Goal: Task Accomplishment & Management: Use online tool/utility

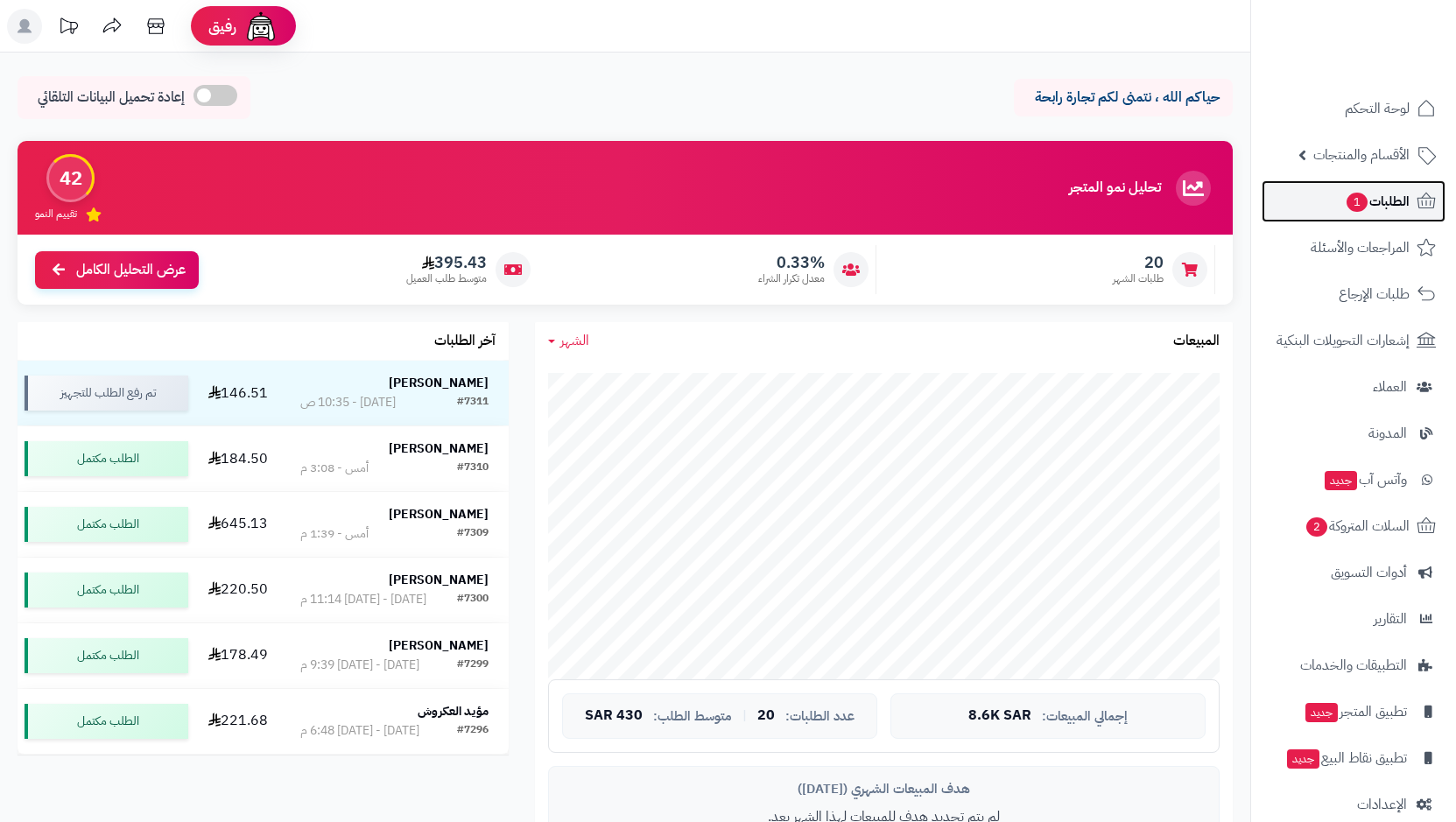
click at [1355, 199] on span "1" at bounding box center [1357, 202] width 22 height 20
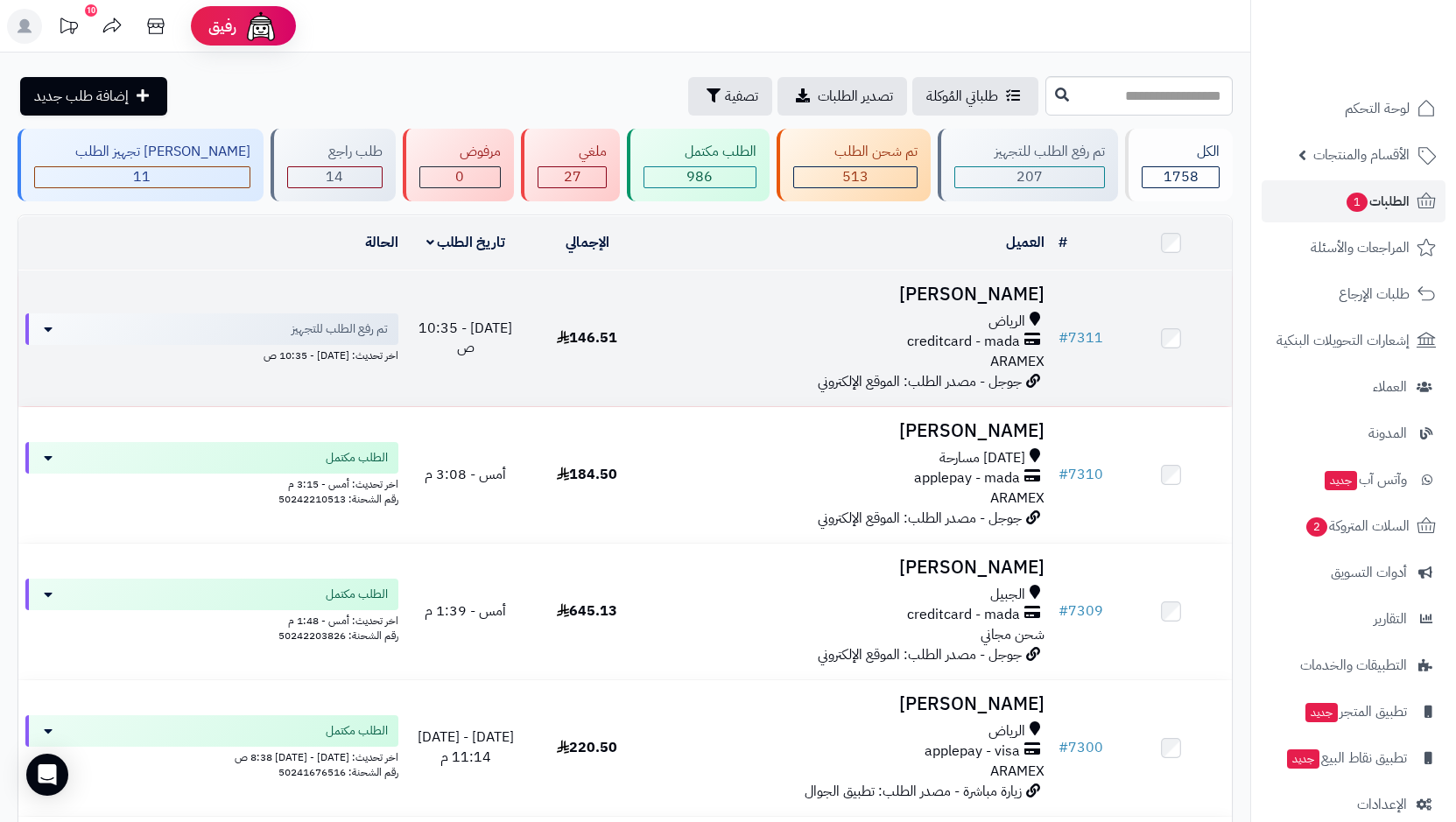
click at [963, 336] on span "creditcard - mada" at bounding box center [963, 341] width 113 height 20
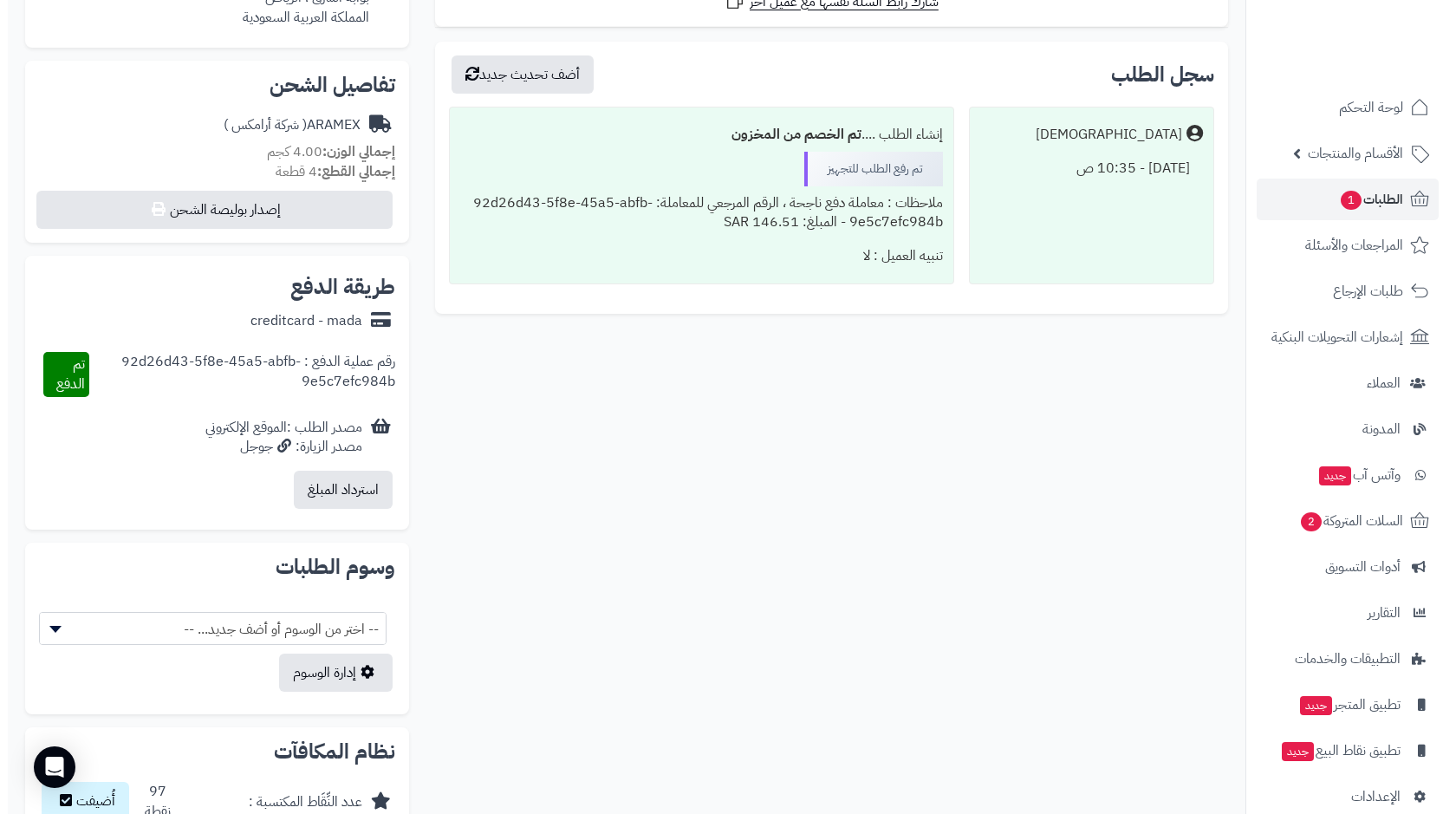
scroll to position [486, 0]
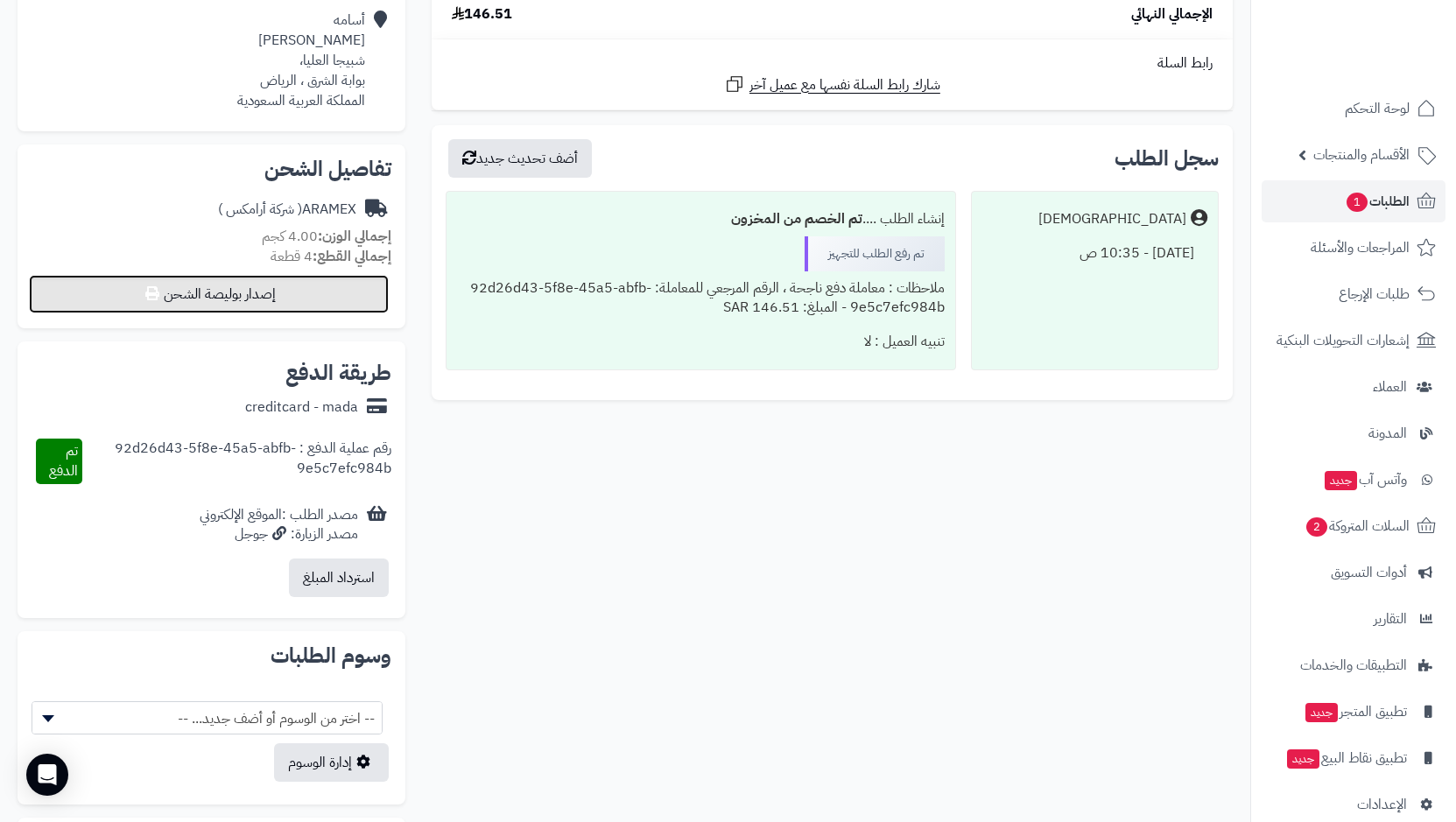
click at [213, 298] on button "إصدار بوليصة الشحن" at bounding box center [208, 294] width 359 height 39
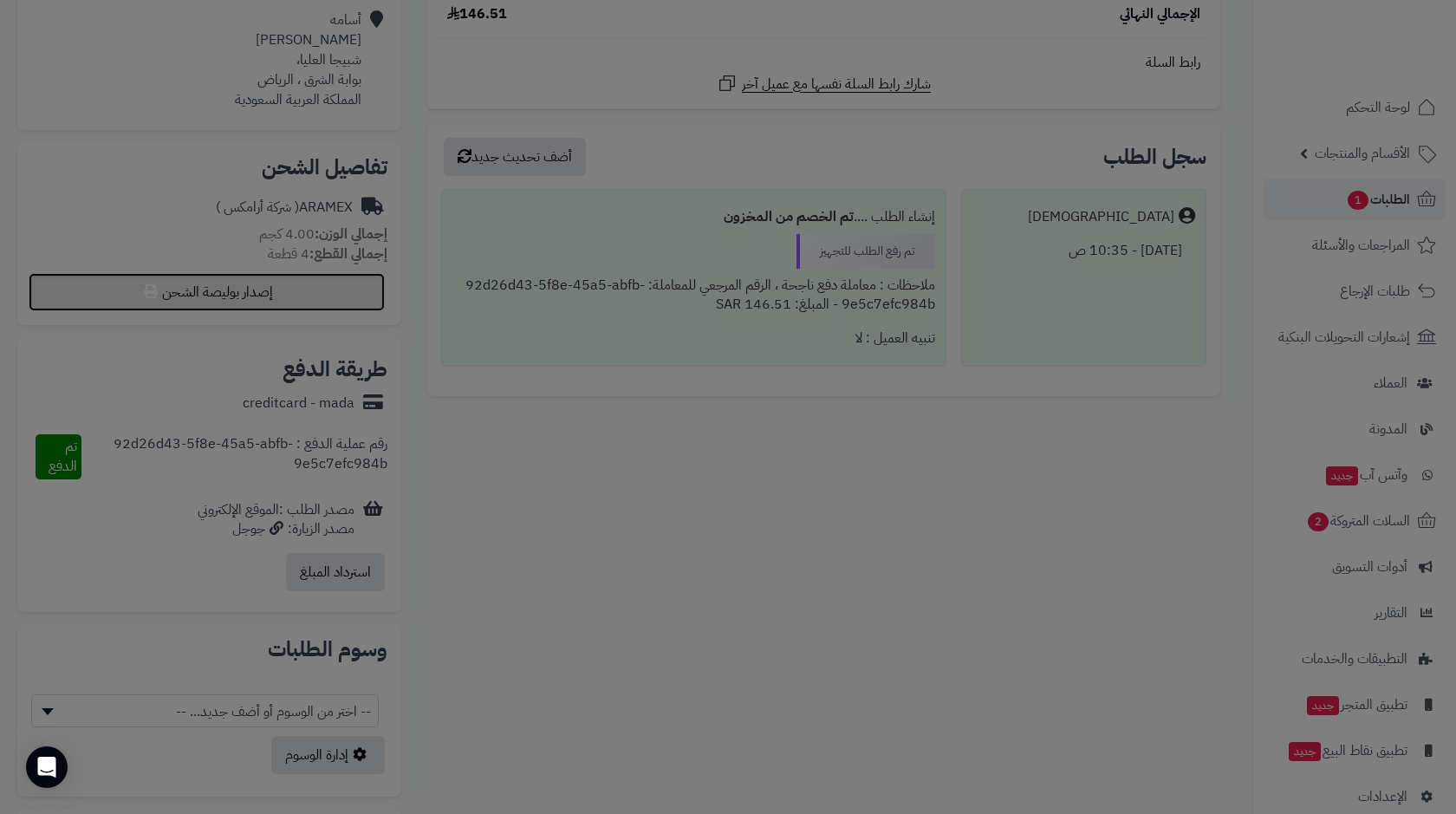
select select "******"
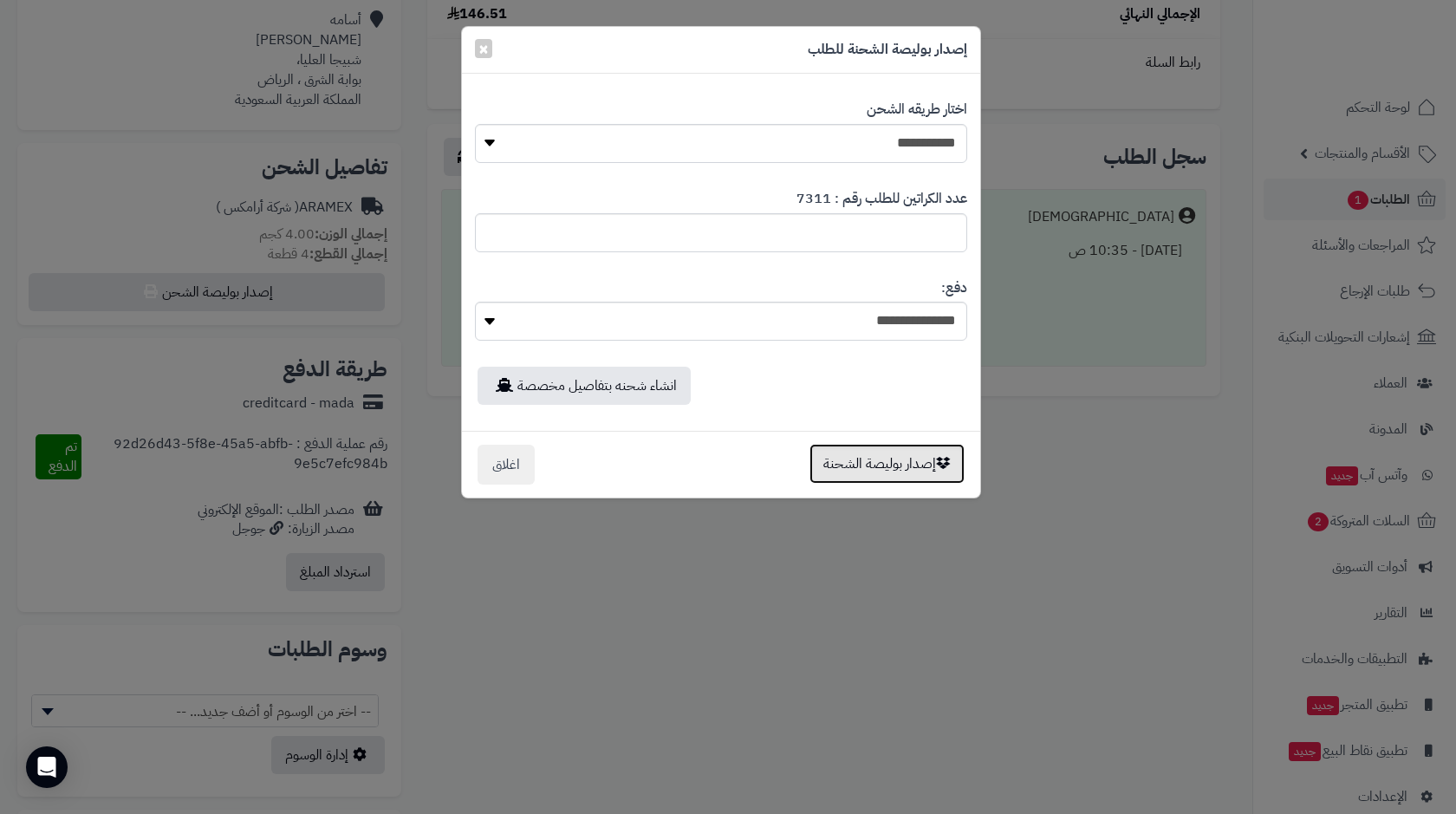
click at [873, 463] on button "إصدار بوليصة الشحنة" at bounding box center [887, 464] width 155 height 40
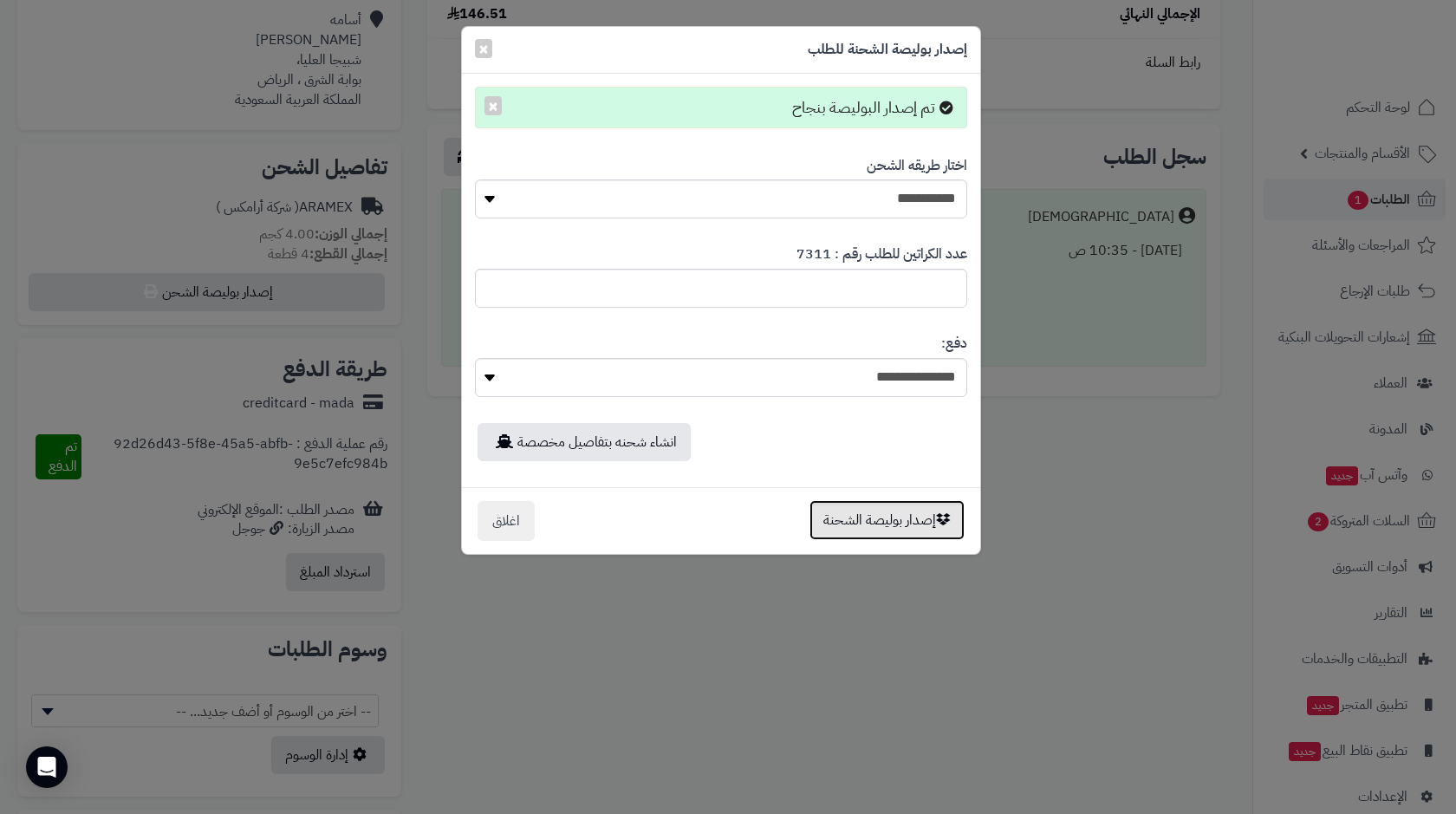
click at [892, 518] on button "إصدار بوليصة الشحنة" at bounding box center [887, 520] width 155 height 40
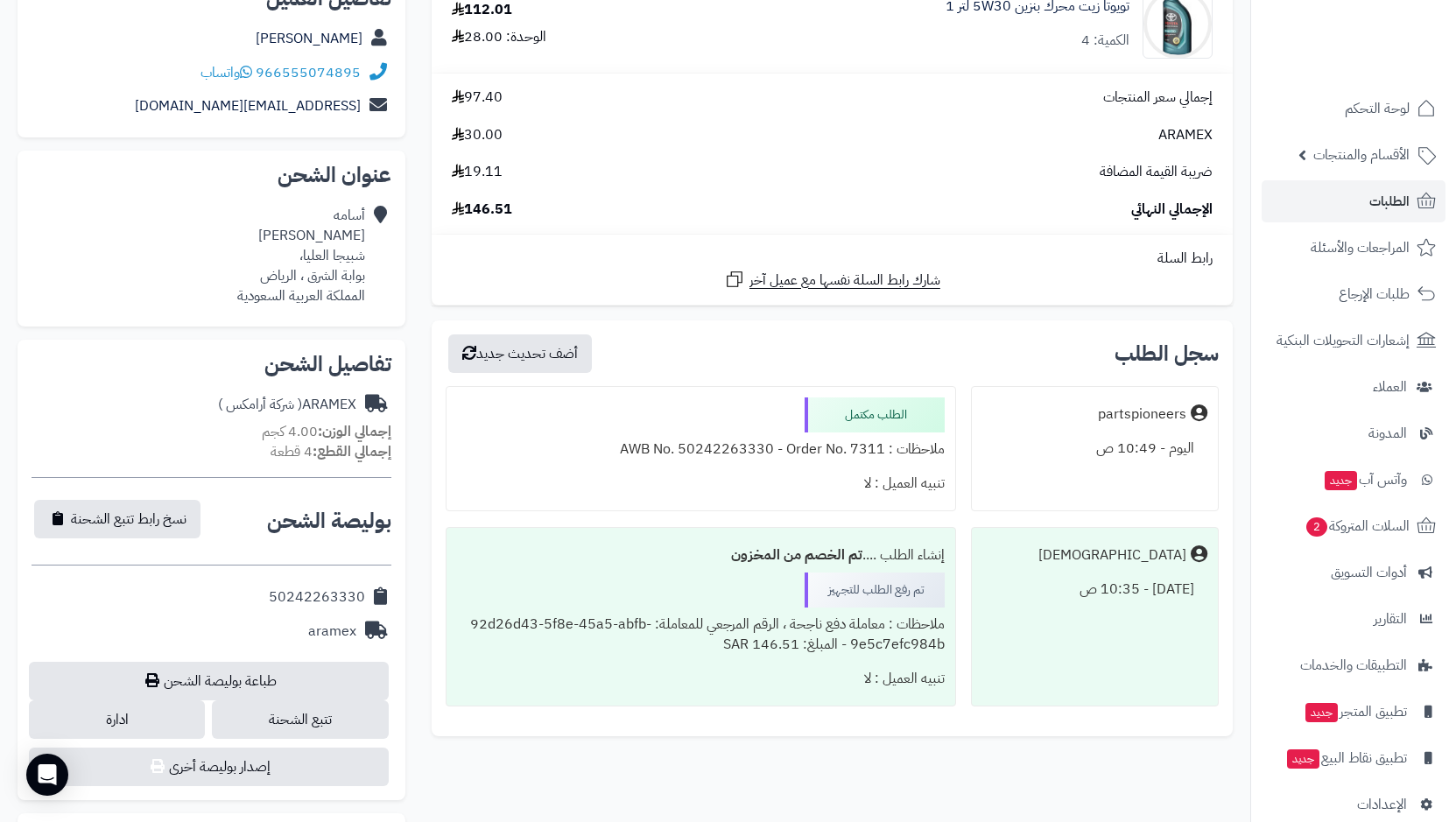
scroll to position [53, 0]
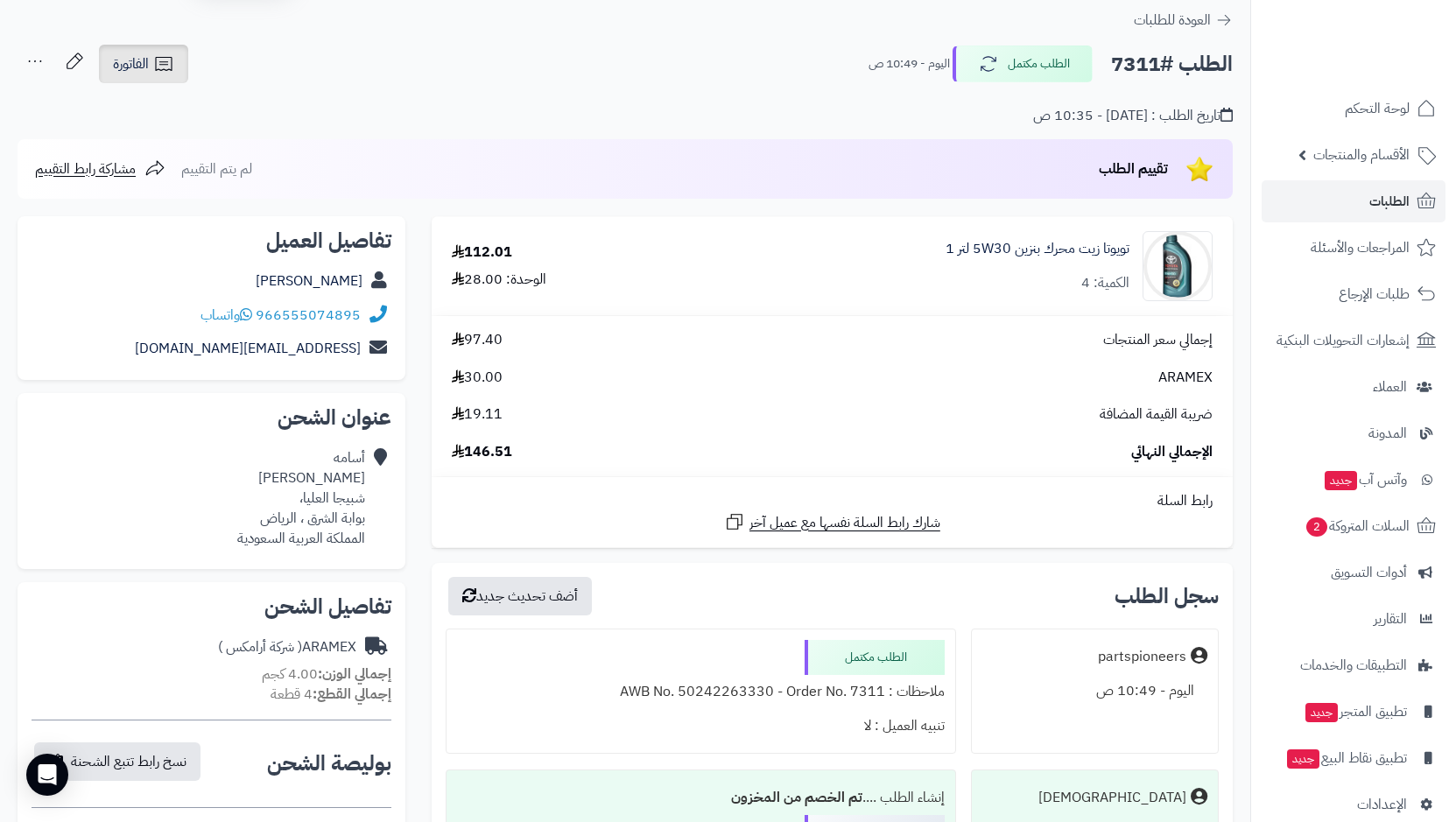
click at [143, 72] on span "الفاتورة" at bounding box center [131, 64] width 36 height 21
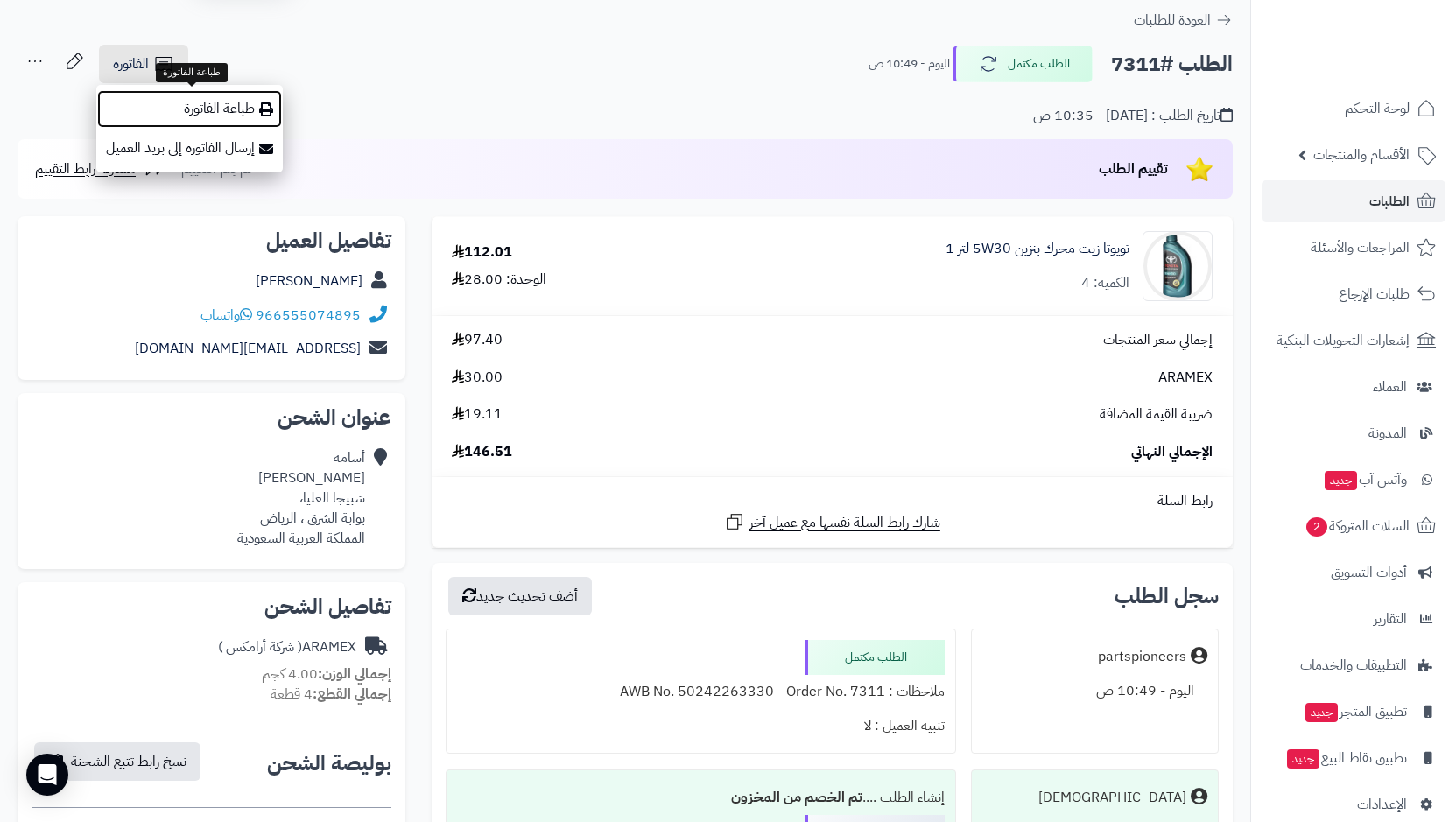
click at [247, 109] on link "طباعة الفاتورة" at bounding box center [189, 108] width 186 height 40
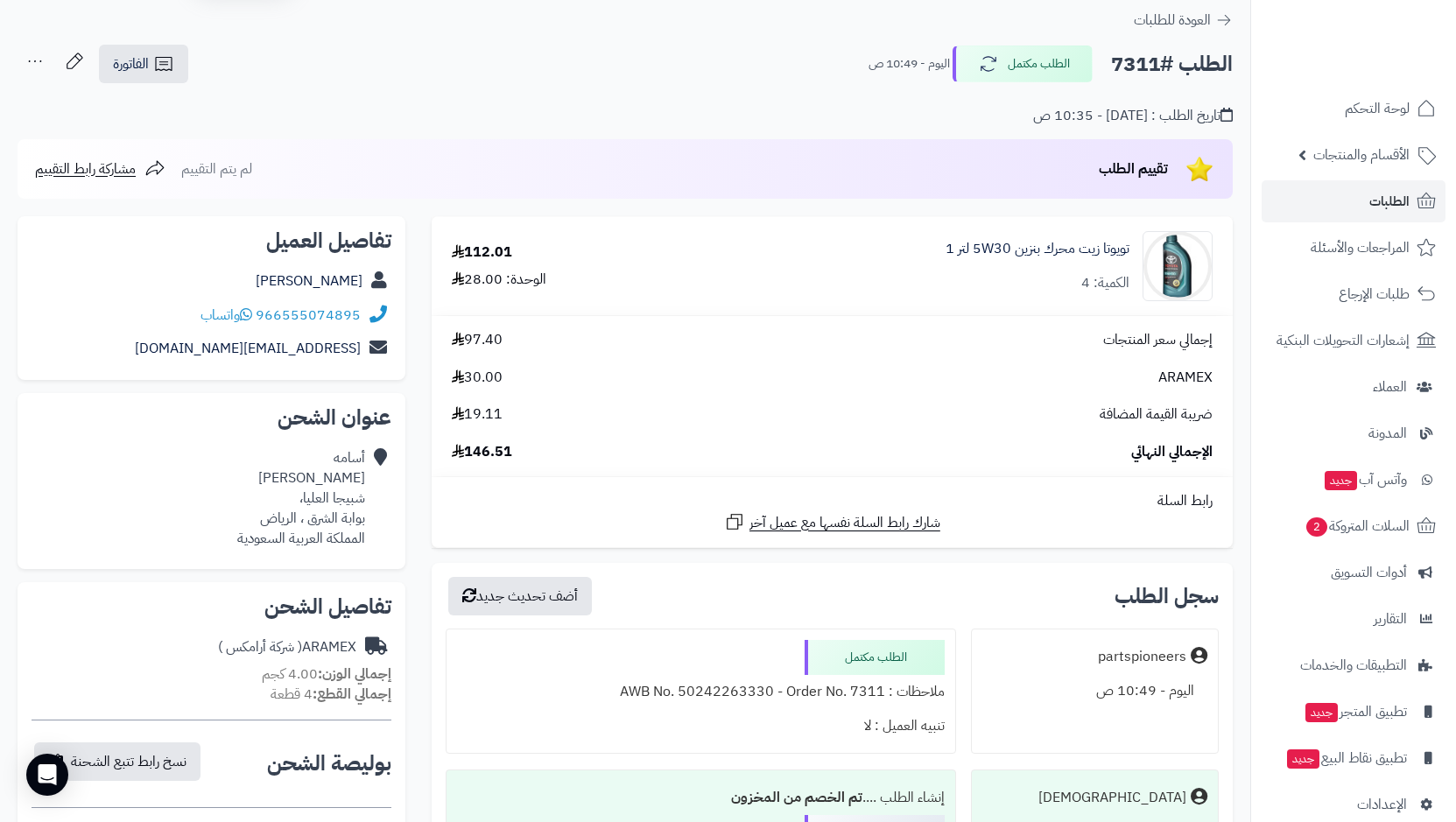
click at [42, 62] on icon at bounding box center [35, 61] width 35 height 35
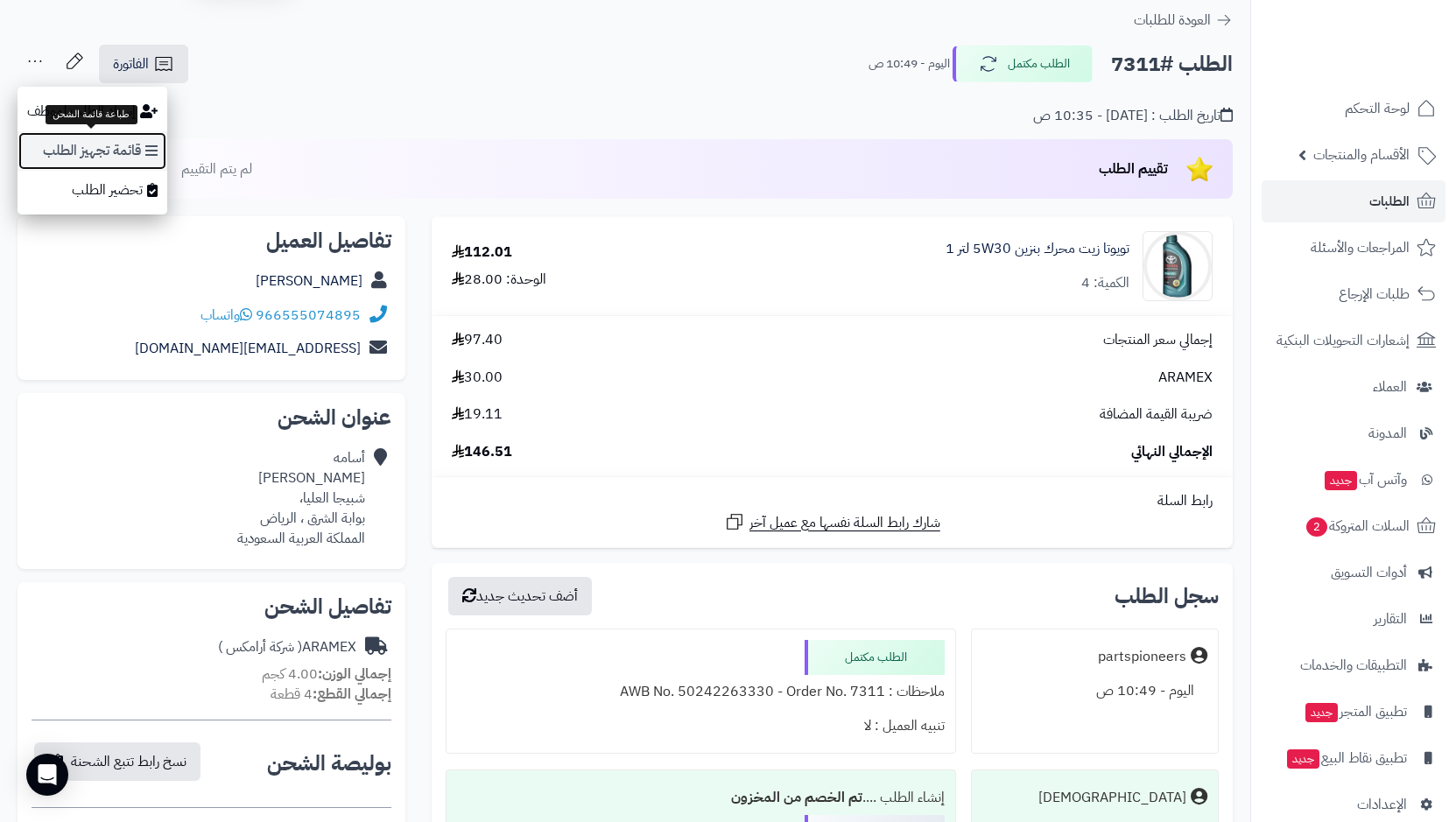
click at [132, 153] on link "قائمة تجهيز الطلب" at bounding box center [92, 151] width 150 height 40
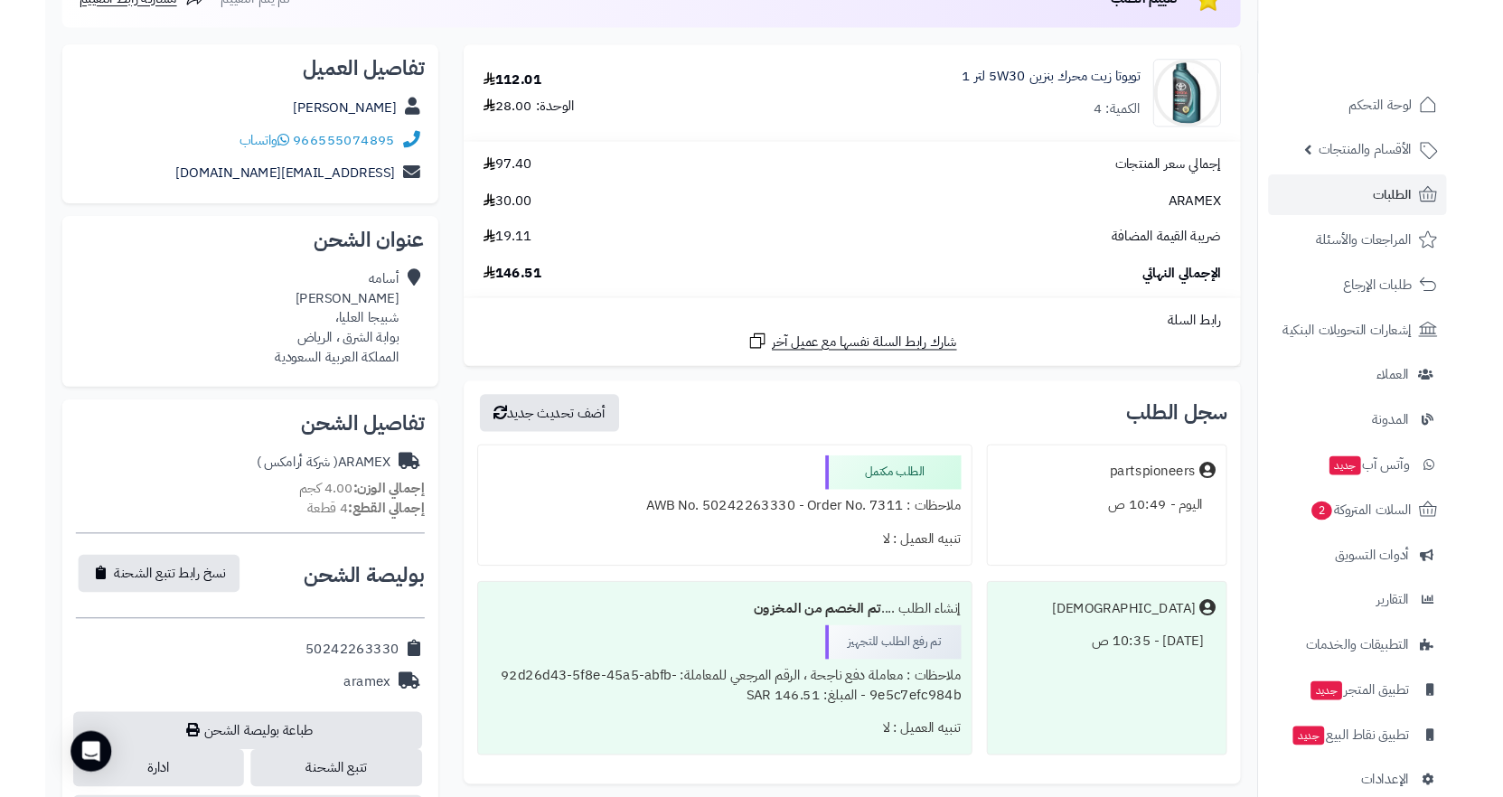
scroll to position [507, 0]
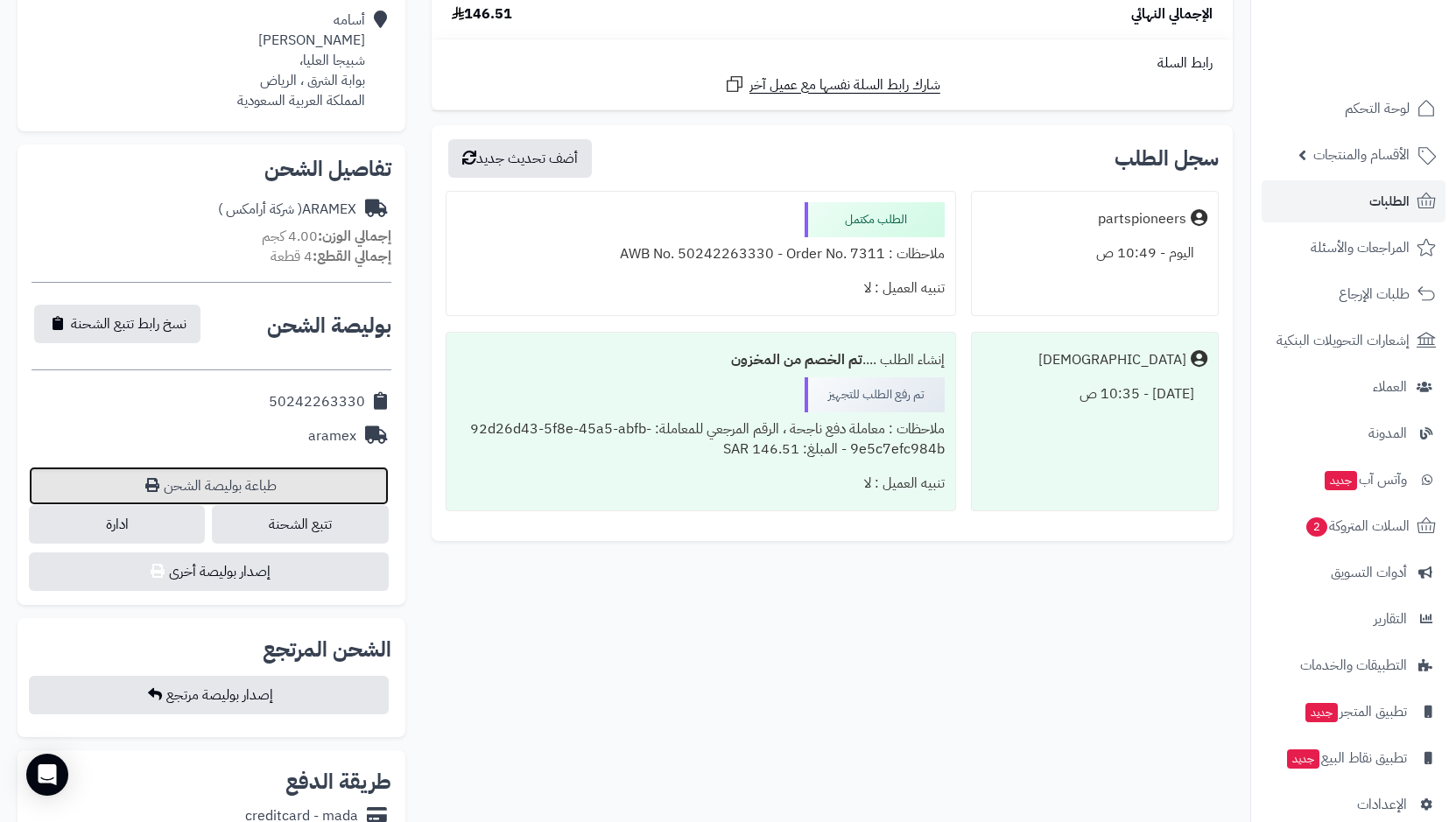
click at [234, 491] on link "طباعة بوليصة الشحن" at bounding box center [208, 486] width 359 height 39
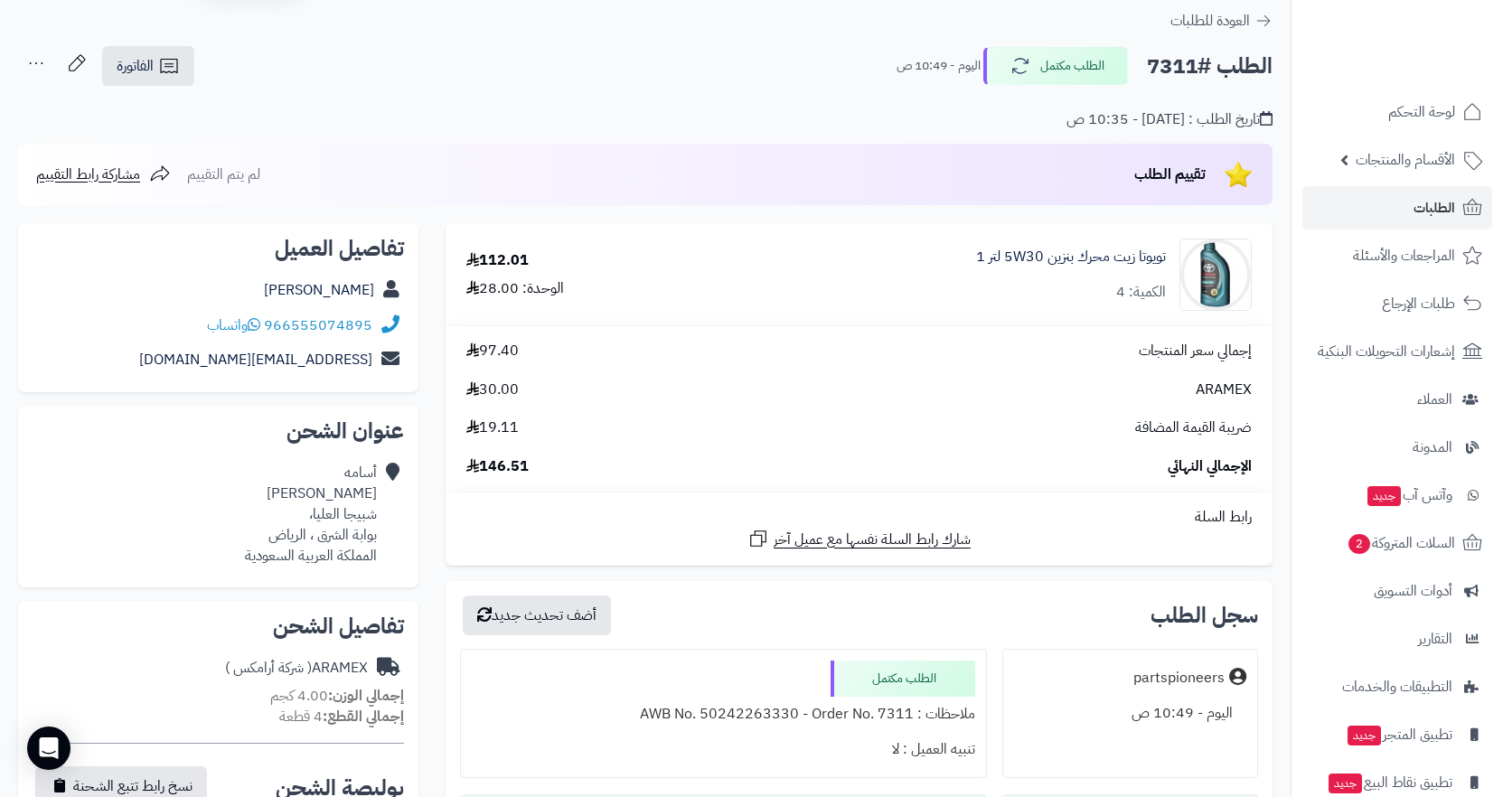
scroll to position [0, 0]
